Goal: Information Seeking & Learning: Check status

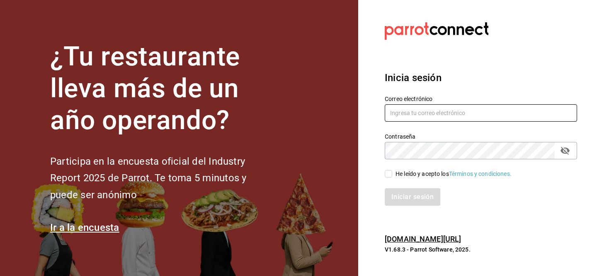
type input "[EMAIL_ADDRESS][DOMAIN_NAME]"
click at [387, 172] on input "He leído y acepto los Términos y condiciones." at bounding box center [388, 173] width 7 height 7
checkbox input "true"
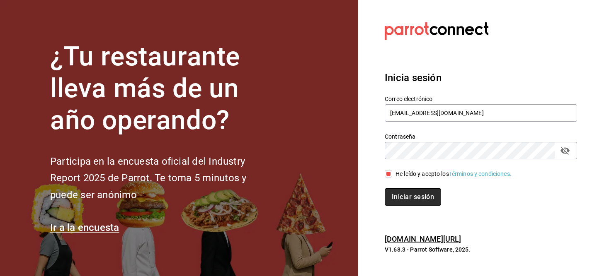
click at [399, 189] on button "Iniciar sesión" at bounding box center [413, 197] width 56 height 17
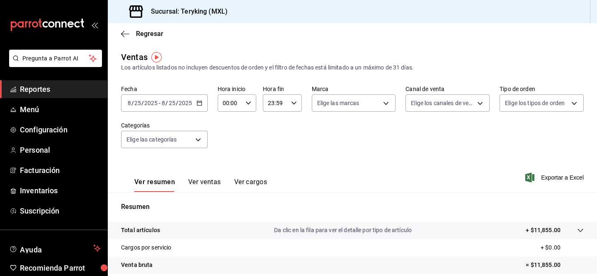
click at [137, 57] on div "Ventas" at bounding box center [134, 57] width 27 height 12
click at [127, 35] on icon "button" at bounding box center [125, 33] width 8 height 7
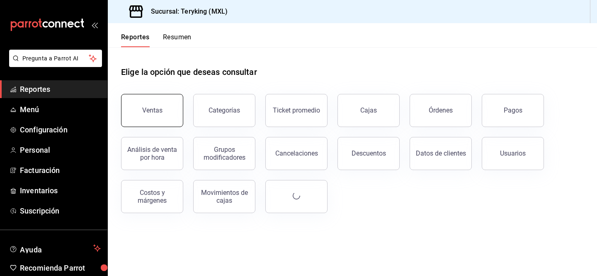
click at [164, 115] on button "Ventas" at bounding box center [152, 110] width 62 height 33
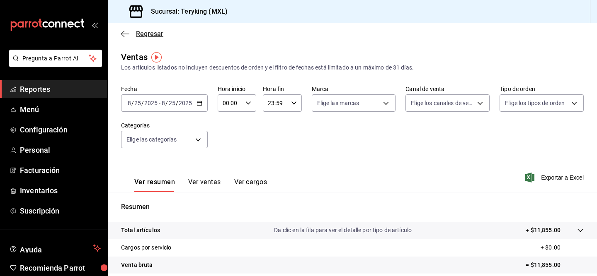
click at [122, 30] on icon "button" at bounding box center [125, 33] width 8 height 7
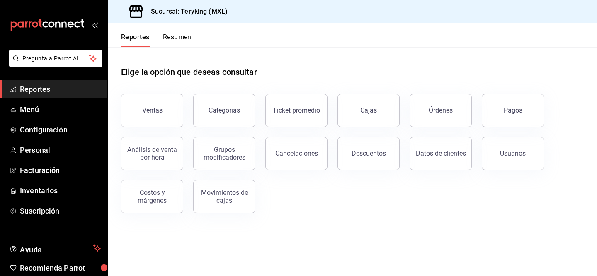
click at [176, 36] on button "Resumen" at bounding box center [177, 40] width 29 height 14
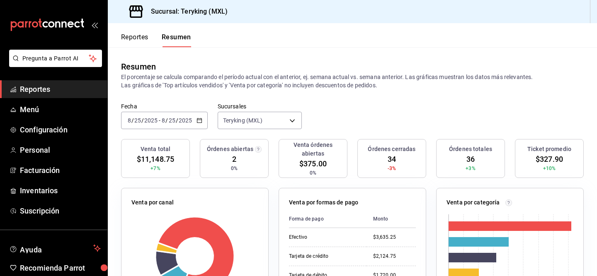
click at [144, 40] on button "Reportes" at bounding box center [134, 40] width 27 height 14
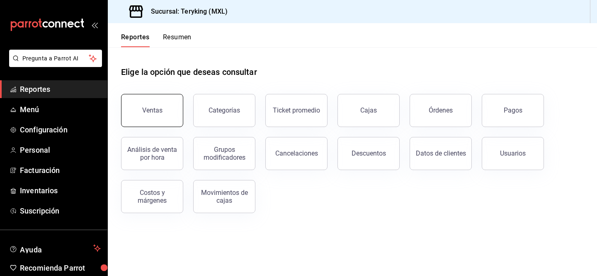
click at [163, 112] on button "Ventas" at bounding box center [152, 110] width 62 height 33
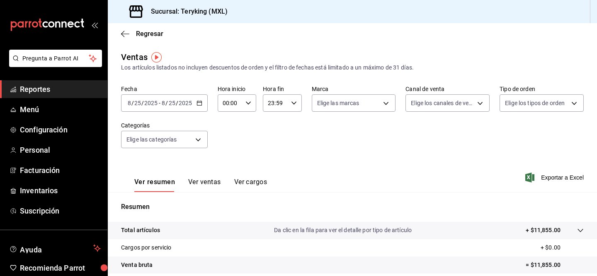
click at [177, 107] on div "2025-08-25 8 / 25 / 2025 - 2025-08-25 8 / 25 / 2025" at bounding box center [164, 102] width 87 height 17
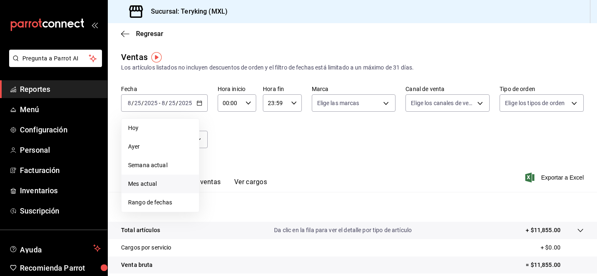
click at [162, 183] on span "Mes actual" at bounding box center [160, 184] width 64 height 9
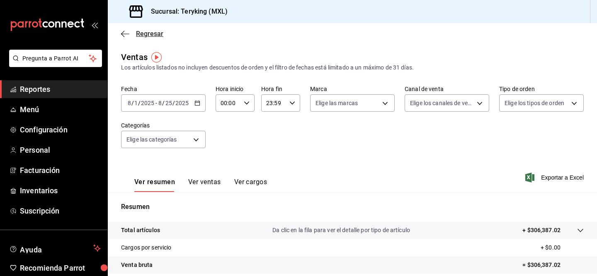
click at [125, 32] on icon "button" at bounding box center [125, 33] width 8 height 7
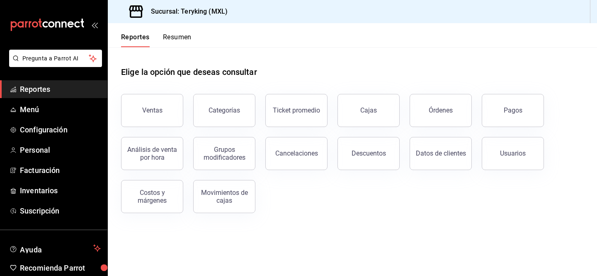
click at [174, 33] on div "Reportes Resumen" at bounding box center [150, 35] width 84 height 24
click at [177, 42] on button "Resumen" at bounding box center [177, 40] width 29 height 14
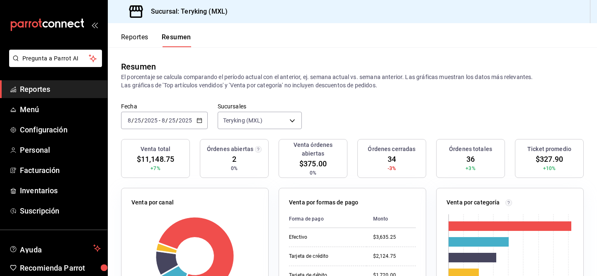
click at [182, 114] on div "2025-08-25 8 / 25 / 2025 - 2025-08-25 8 / 25 / 2025" at bounding box center [164, 120] width 87 height 17
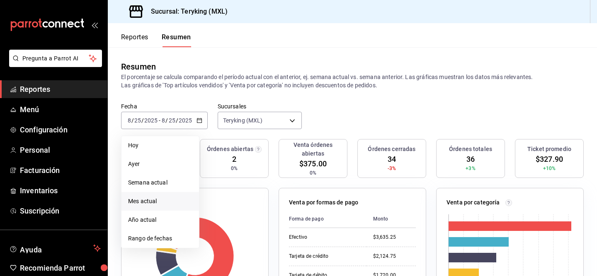
click at [166, 199] on span "Mes actual" at bounding box center [160, 201] width 64 height 9
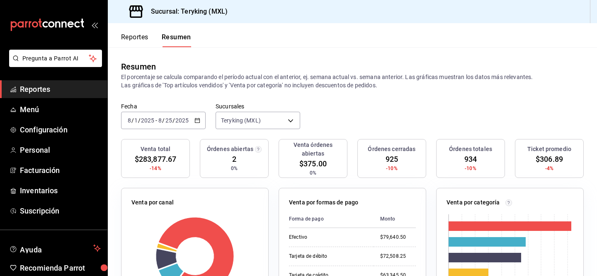
click at [184, 119] on input "2025" at bounding box center [182, 120] width 14 height 7
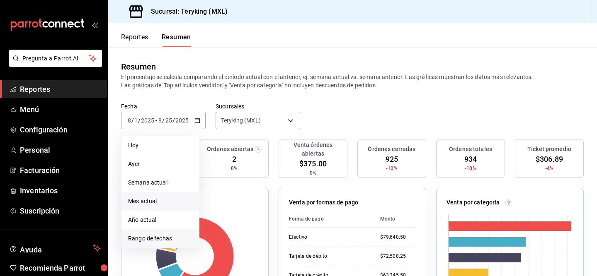
click at [167, 235] on span "Rango de fechas" at bounding box center [160, 239] width 64 height 9
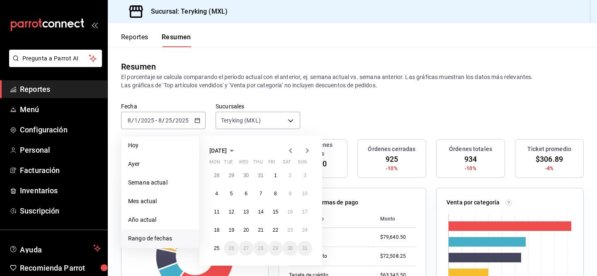
click at [294, 151] on icon "button" at bounding box center [291, 151] width 10 height 10
click at [231, 175] on abbr "1" at bounding box center [231, 176] width 3 height 6
click at [263, 249] on button "31" at bounding box center [260, 248] width 15 height 15
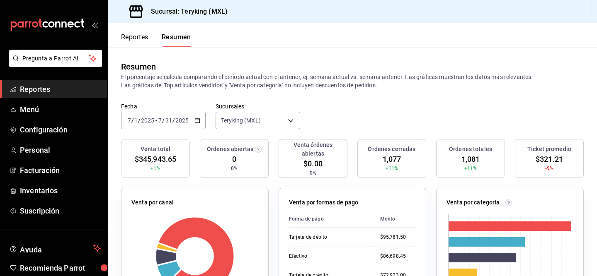
click at [195, 121] on icon "button" at bounding box center [197, 121] width 6 height 6
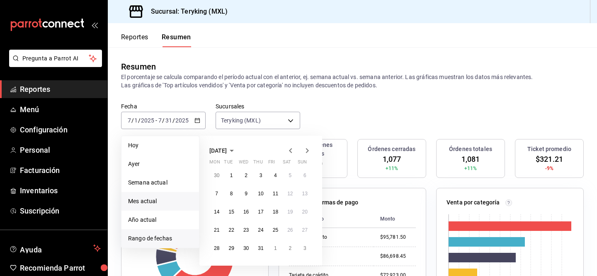
click at [160, 205] on span "Mes actual" at bounding box center [160, 201] width 64 height 9
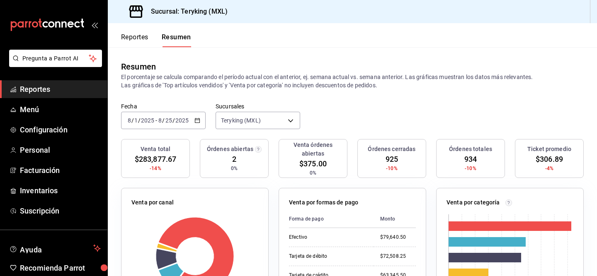
click at [133, 31] on div "Reportes Resumen" at bounding box center [149, 35] width 83 height 24
click at [133, 36] on button "Reportes" at bounding box center [134, 40] width 27 height 14
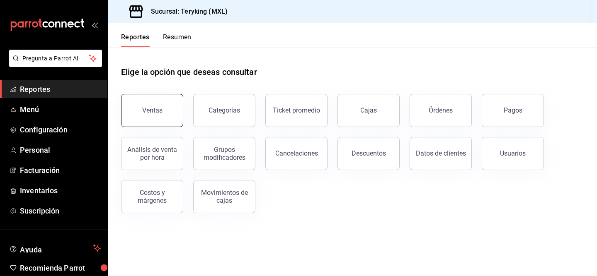
click at [162, 113] on button "Ventas" at bounding box center [152, 110] width 62 height 33
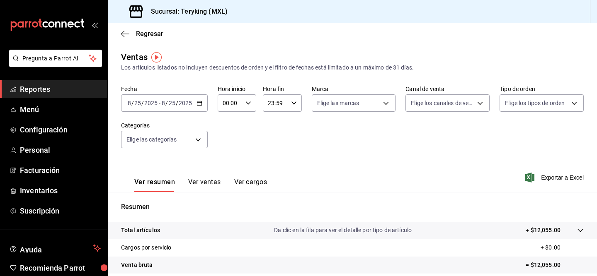
click at [172, 104] on input "25" at bounding box center [171, 103] width 7 height 7
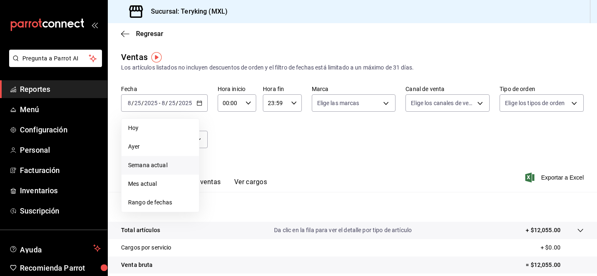
click at [161, 169] on span "Semana actual" at bounding box center [160, 165] width 64 height 9
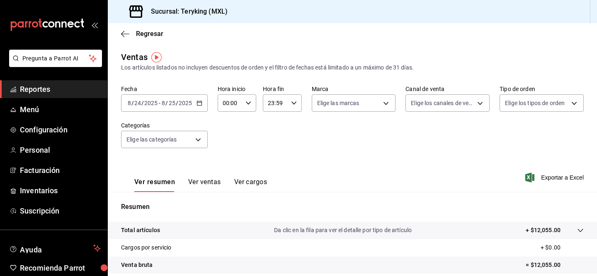
click at [172, 108] on div "2025-08-24 8 / 24 / 2025 - 2025-08-25 8 / 25 / 2025" at bounding box center [164, 102] width 87 height 17
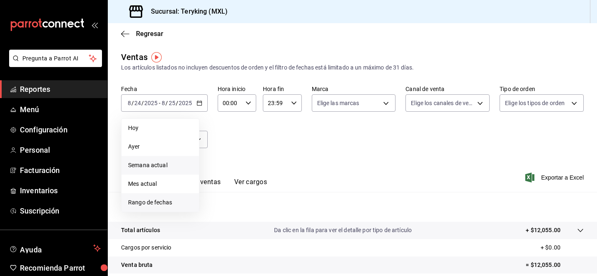
click at [163, 199] on span "Rango de fechas" at bounding box center [160, 202] width 64 height 9
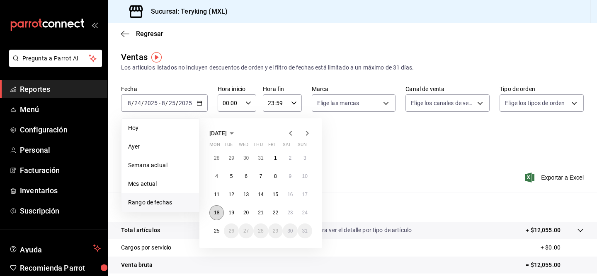
click at [220, 213] on button "18" at bounding box center [216, 213] width 15 height 15
click at [294, 216] on button "23" at bounding box center [290, 213] width 15 height 15
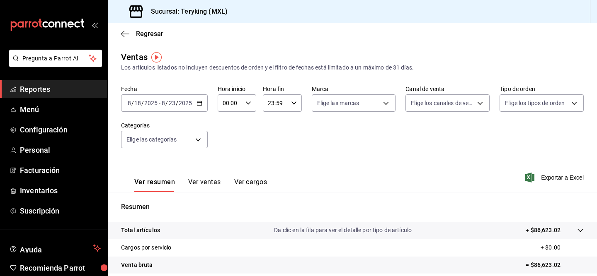
click at [194, 102] on div "2025-08-18 8 / 18 / 2025 - 2025-08-23 8 / 23 / 2025" at bounding box center [164, 102] width 87 height 17
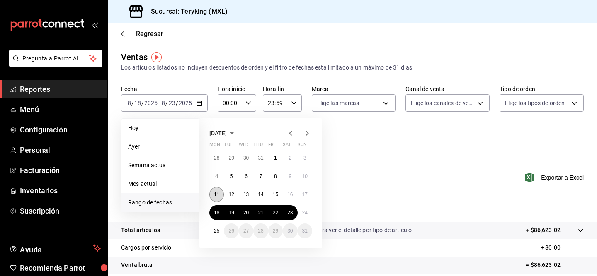
click at [219, 195] on abbr "11" at bounding box center [216, 195] width 5 height 6
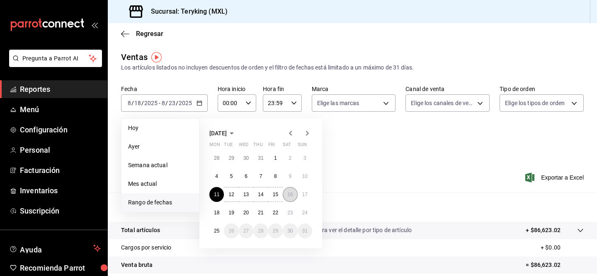
click at [290, 196] on abbr "16" at bounding box center [289, 195] width 5 height 6
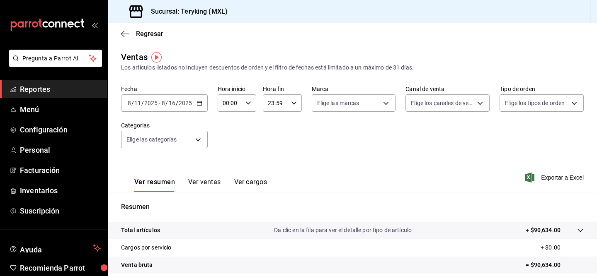
click at [190, 102] on input "2025" at bounding box center [185, 103] width 14 height 7
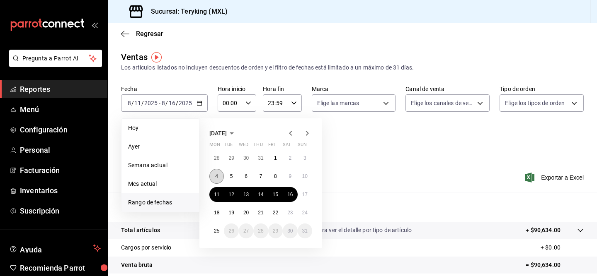
click at [218, 176] on abbr "4" at bounding box center [216, 177] width 3 height 6
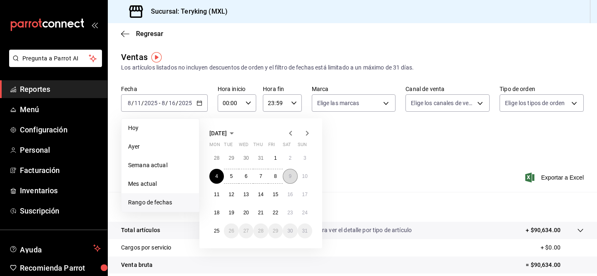
click at [293, 181] on button "9" at bounding box center [290, 176] width 15 height 15
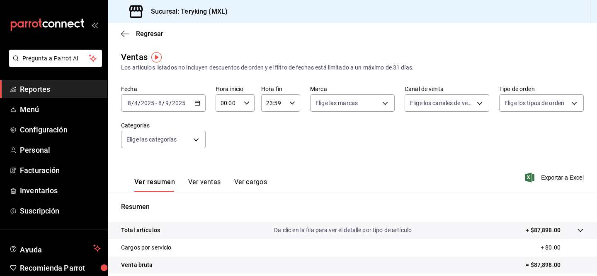
click at [198, 104] on icon "button" at bounding box center [197, 103] width 6 height 6
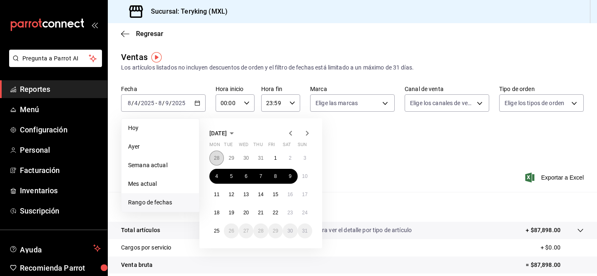
click at [217, 156] on abbr "28" at bounding box center [216, 158] width 5 height 6
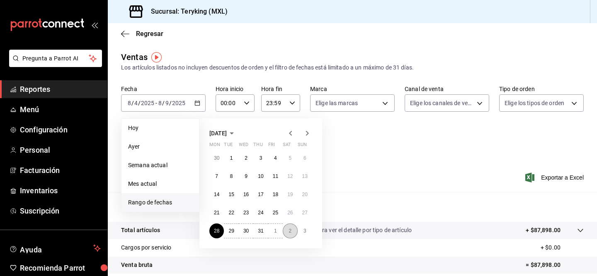
click at [293, 231] on button "2" at bounding box center [290, 231] width 15 height 15
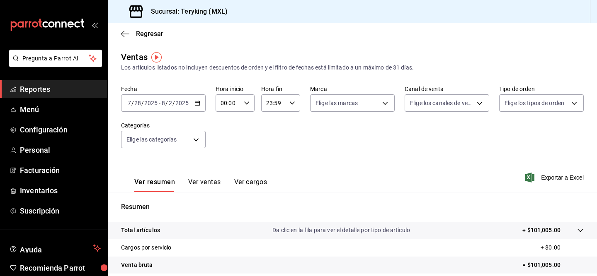
click at [127, 38] on div "Regresar" at bounding box center [352, 33] width 489 height 21
click at [125, 34] on icon "button" at bounding box center [125, 33] width 8 height 7
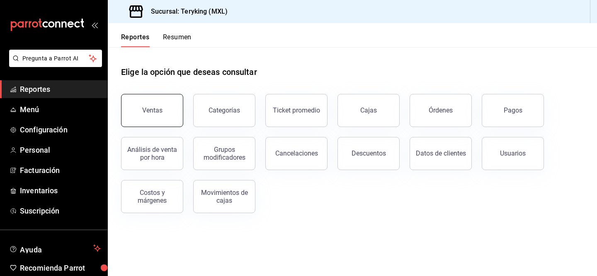
click at [149, 109] on div "Ventas" at bounding box center [152, 110] width 20 height 8
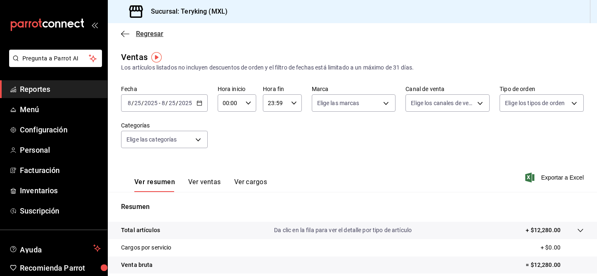
click at [126, 32] on icon "button" at bounding box center [125, 33] width 8 height 7
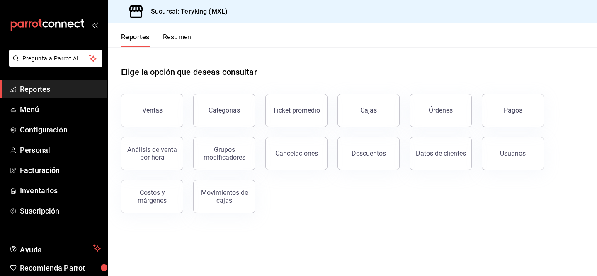
click at [170, 36] on button "Resumen" at bounding box center [177, 40] width 29 height 14
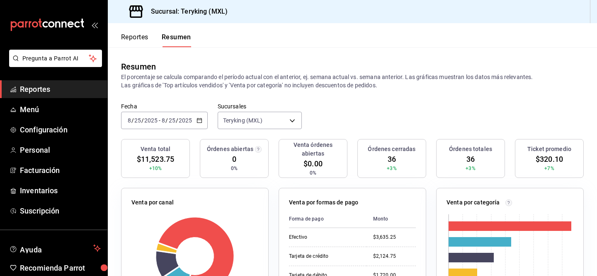
click at [136, 38] on button "Reportes" at bounding box center [134, 40] width 27 height 14
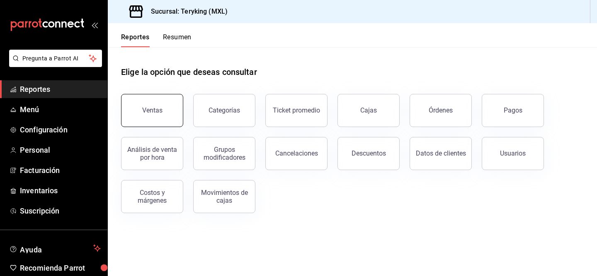
click at [170, 124] on button "Ventas" at bounding box center [152, 110] width 62 height 33
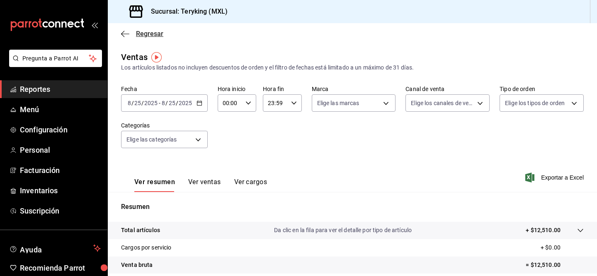
click at [138, 34] on span "Regresar" at bounding box center [149, 34] width 27 height 8
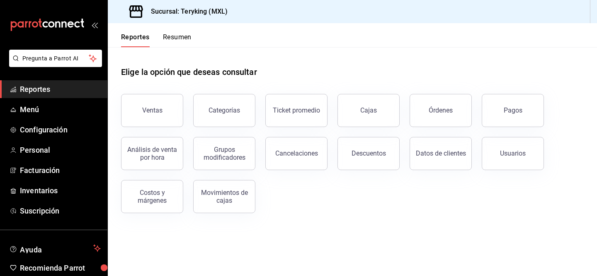
click at [180, 38] on button "Resumen" at bounding box center [177, 40] width 29 height 14
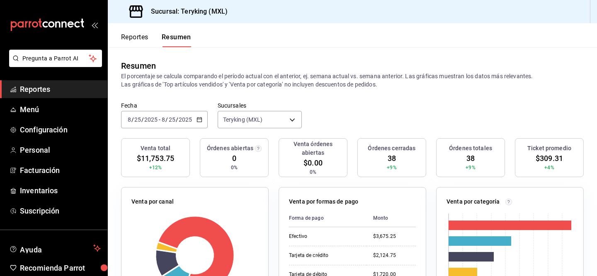
scroll to position [1, 0]
click at [133, 37] on button "Reportes" at bounding box center [134, 40] width 27 height 14
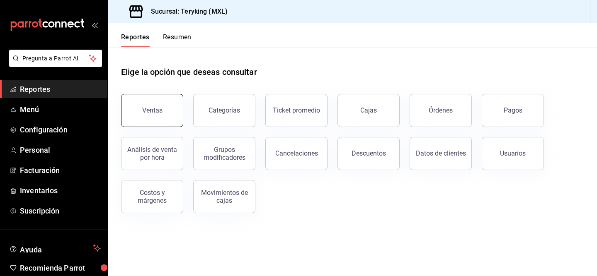
click at [172, 113] on button "Ventas" at bounding box center [152, 110] width 62 height 33
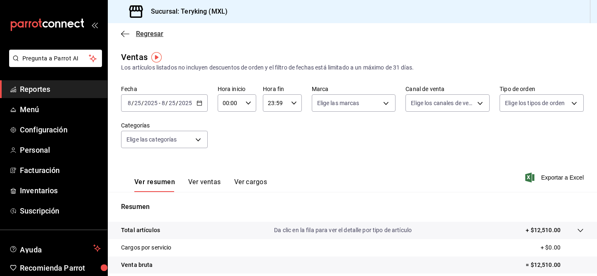
click at [129, 33] on icon "button" at bounding box center [125, 33] width 8 height 7
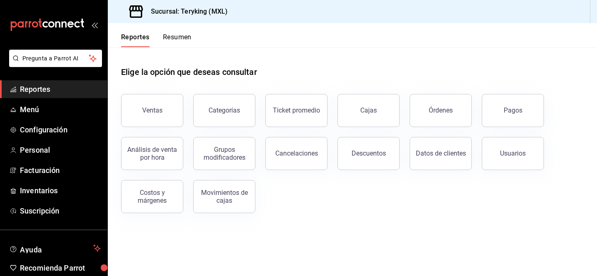
click at [178, 36] on button "Resumen" at bounding box center [177, 40] width 29 height 14
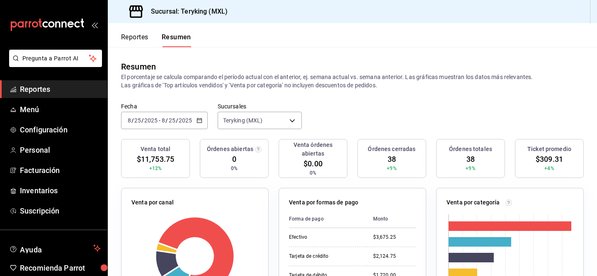
click at [196, 121] on icon "button" at bounding box center [199, 121] width 6 height 6
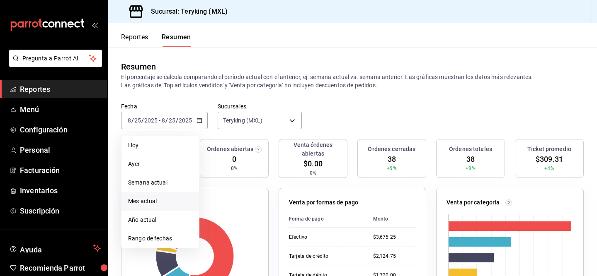
click at [166, 202] on span "Mes actual" at bounding box center [160, 201] width 64 height 9
